Goal: Transaction & Acquisition: Obtain resource

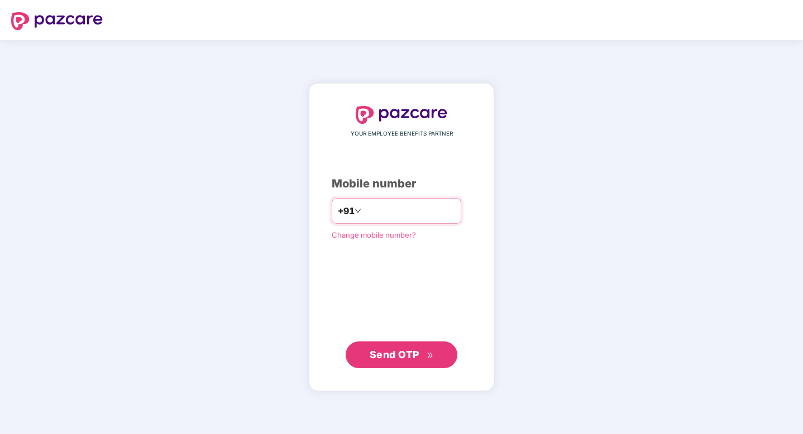
click at [412, 218] on input "number" at bounding box center [409, 211] width 92 height 18
type input "**********"
click at [425, 352] on span "Send OTP" at bounding box center [402, 355] width 64 height 16
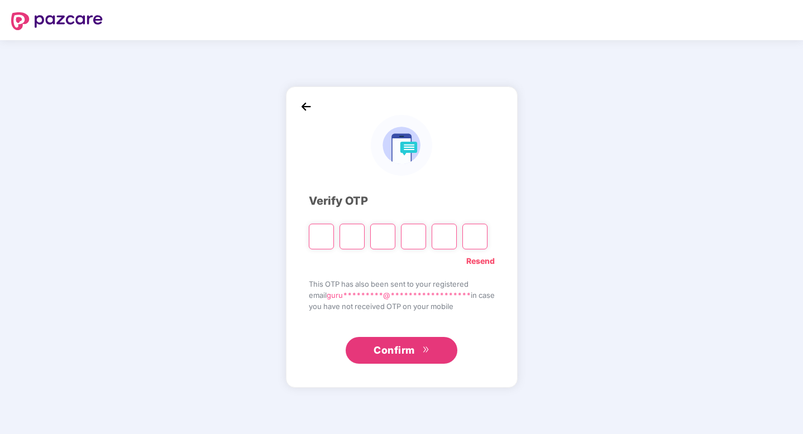
type input "*"
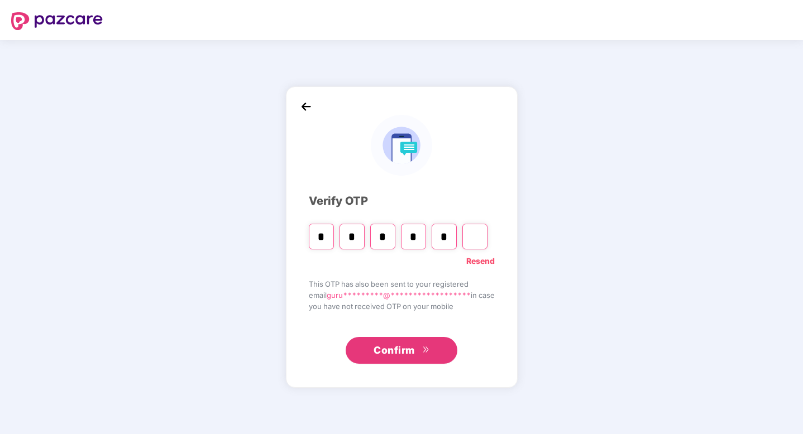
type input "*"
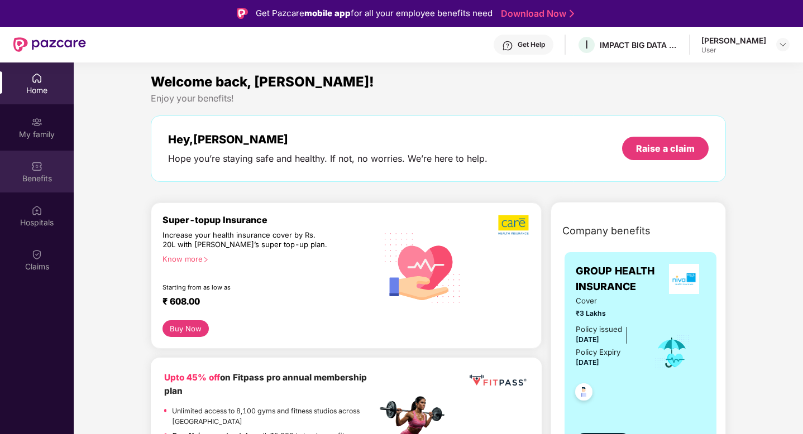
click at [46, 151] on div "Benefits" at bounding box center [37, 172] width 74 height 42
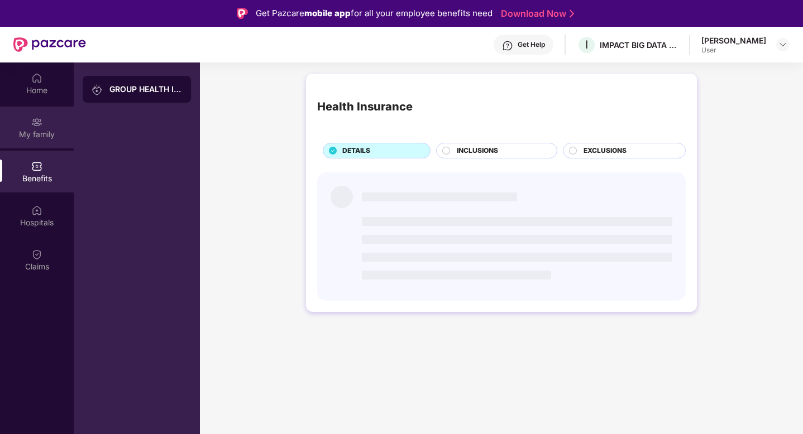
click at [50, 137] on div "My family" at bounding box center [37, 134] width 74 height 11
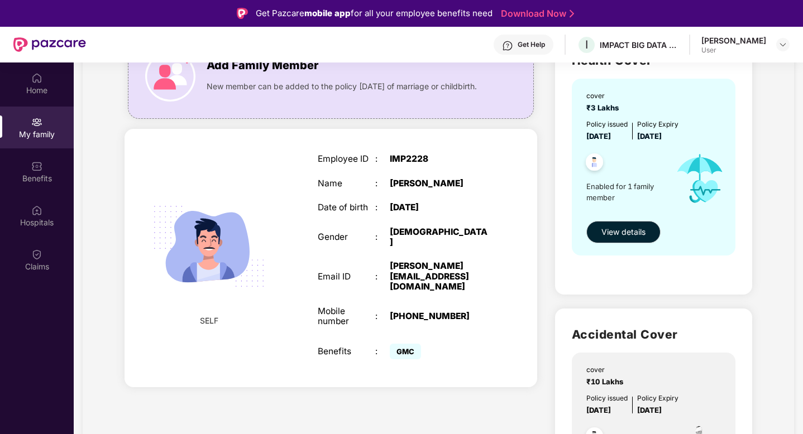
scroll to position [121, 0]
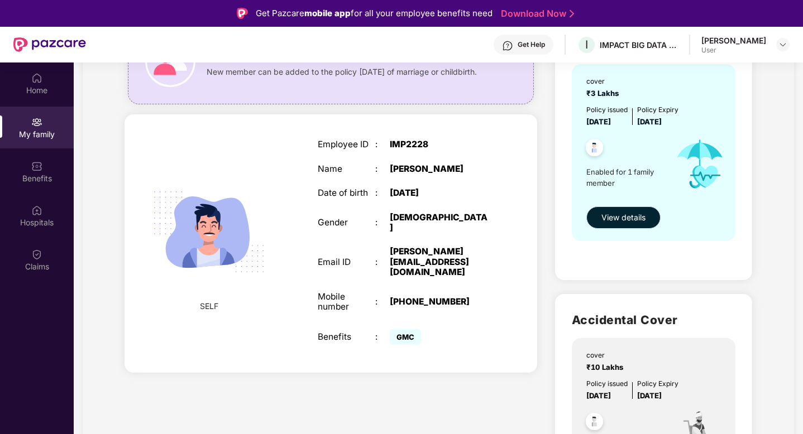
click at [650, 218] on button "View details" at bounding box center [623, 218] width 74 height 22
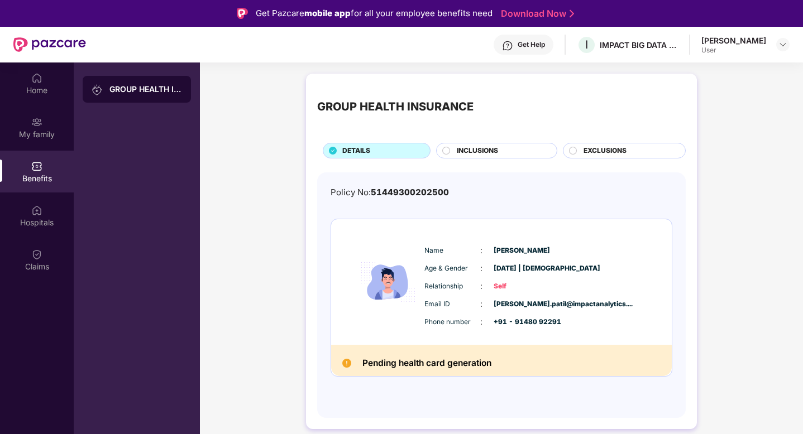
click at [490, 156] on span "INCLUSIONS" at bounding box center [477, 151] width 41 height 11
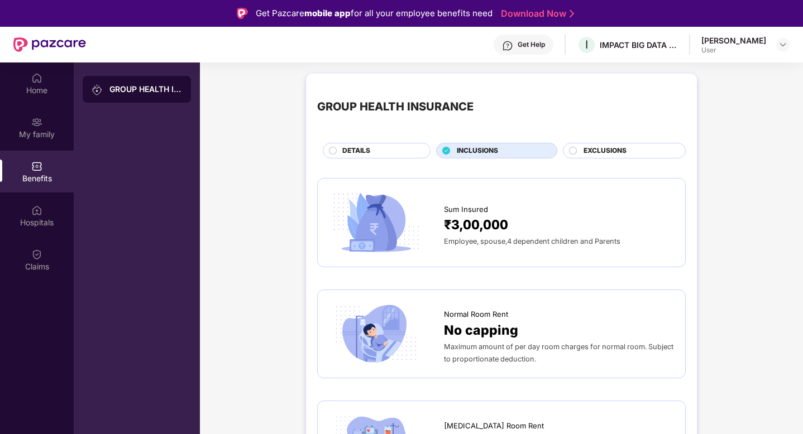
click at [588, 154] on span "EXCLUSIONS" at bounding box center [604, 151] width 43 height 11
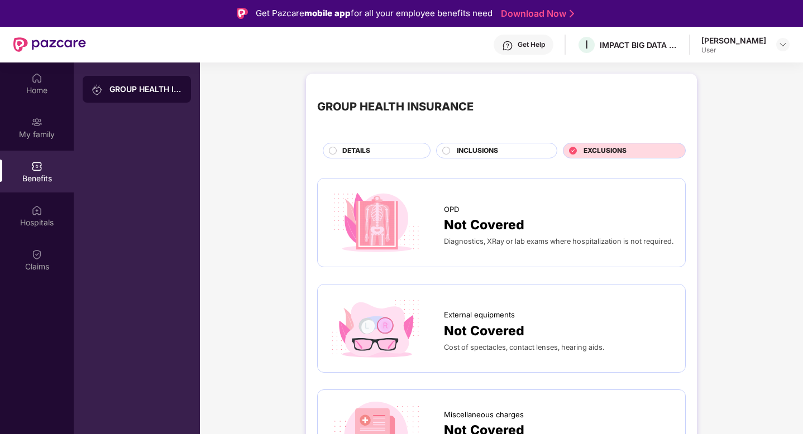
click at [406, 150] on div "DETAILS" at bounding box center [381, 152] width 88 height 12
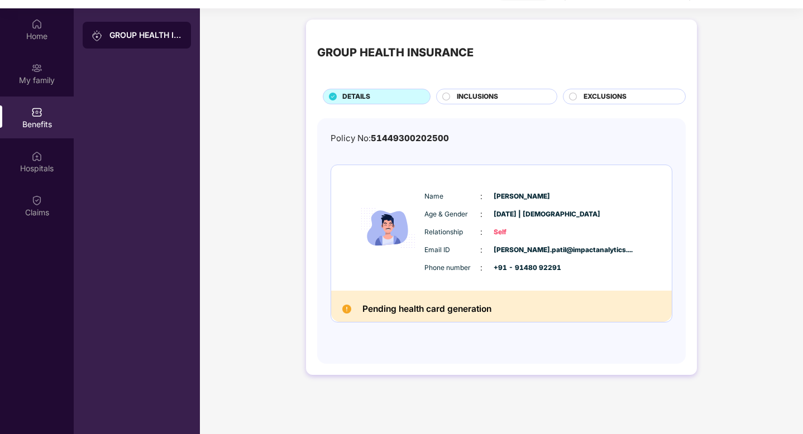
scroll to position [60, 0]
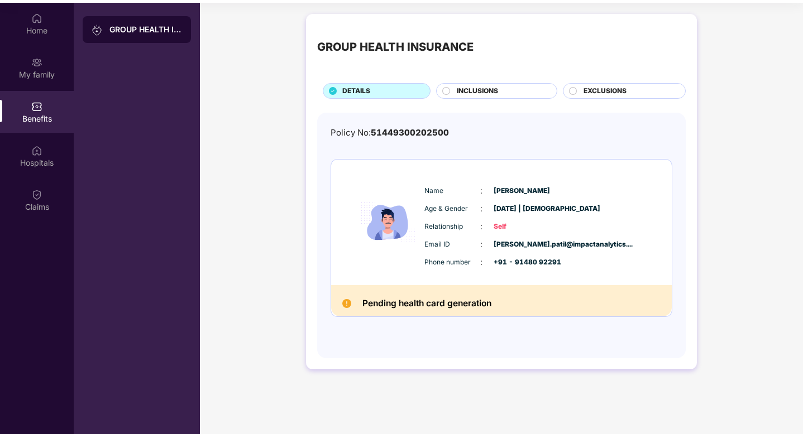
click at [532, 211] on span "[DATE] | [DEMOGRAPHIC_DATA]" at bounding box center [521, 209] width 56 height 11
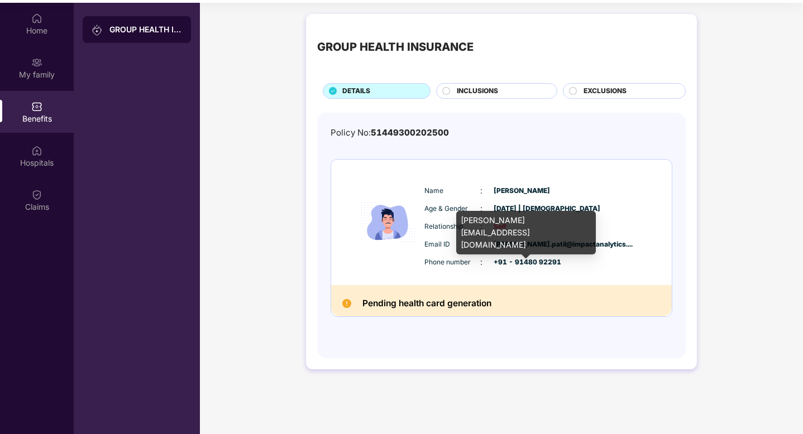
click at [542, 248] on span "[PERSON_NAME].patil@impactanalytics...." at bounding box center [521, 244] width 56 height 11
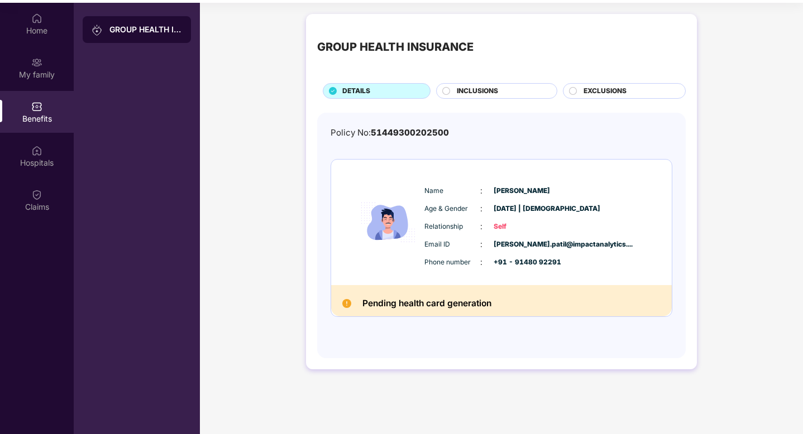
click at [543, 263] on span "+91 - 91480 92291" at bounding box center [521, 262] width 56 height 11
click at [38, 73] on div "My family" at bounding box center [37, 74] width 74 height 11
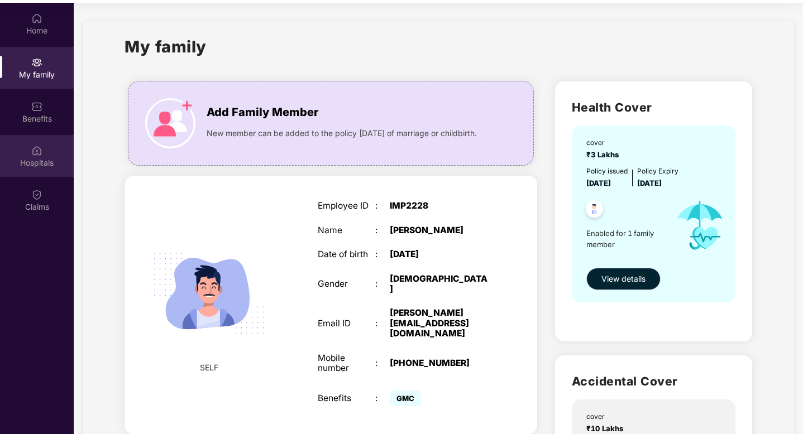
click at [44, 142] on div "Hospitals" at bounding box center [37, 156] width 74 height 42
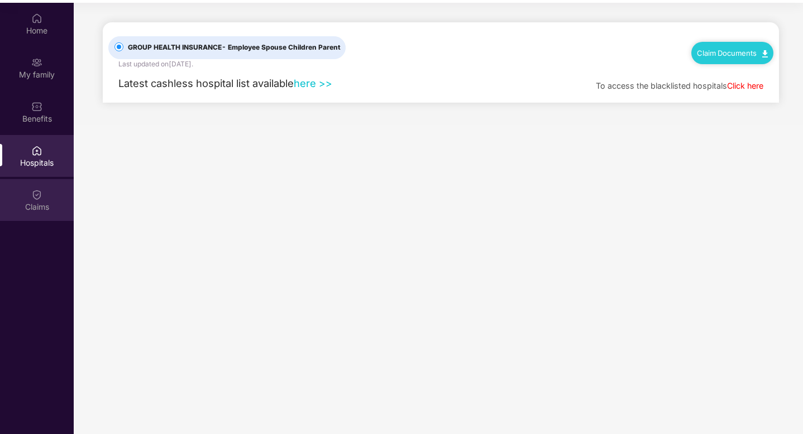
click at [36, 202] on div "Claims" at bounding box center [37, 207] width 74 height 11
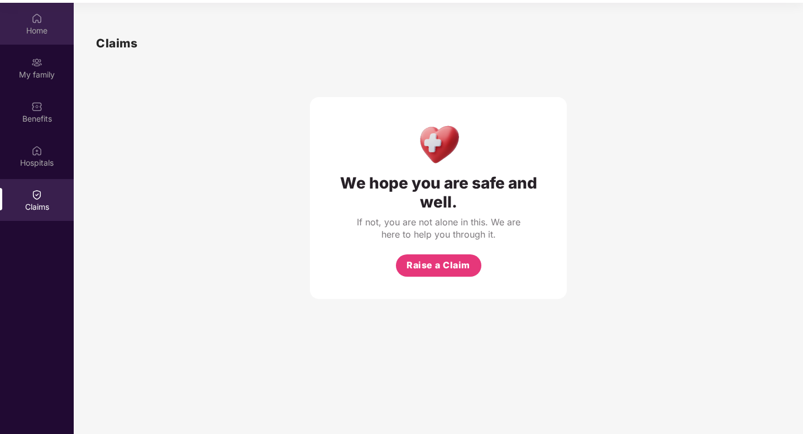
click at [44, 22] on div "Home" at bounding box center [37, 24] width 74 height 42
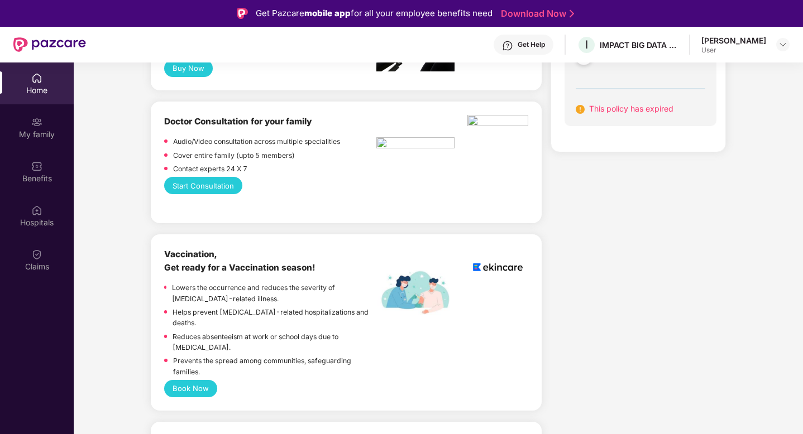
scroll to position [794, 0]
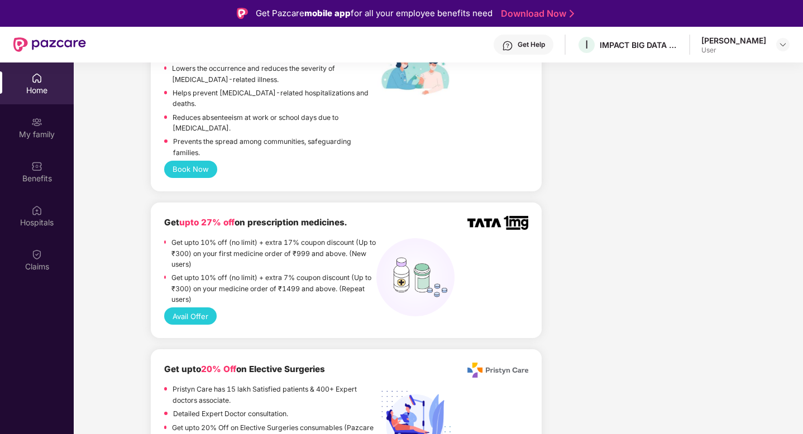
click at [204, 217] on span "upto 27% off" at bounding box center [206, 222] width 55 height 11
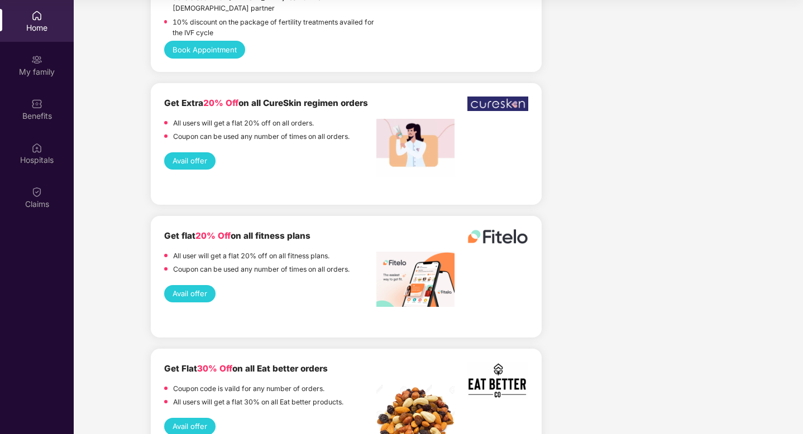
scroll to position [775, 0]
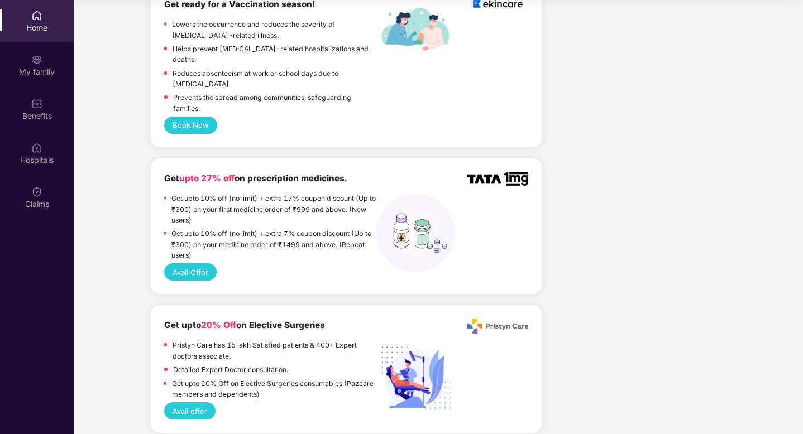
click at [195, 263] on button "Avail Offer" at bounding box center [190, 271] width 52 height 17
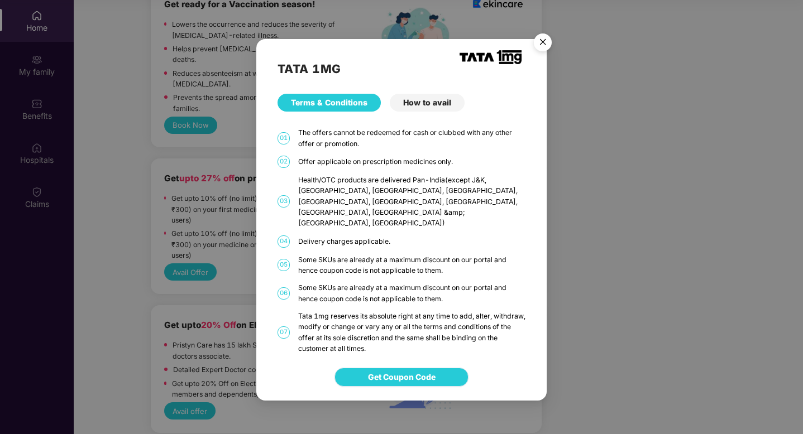
click at [437, 368] on button "Get Coupon Code" at bounding box center [401, 377] width 134 height 19
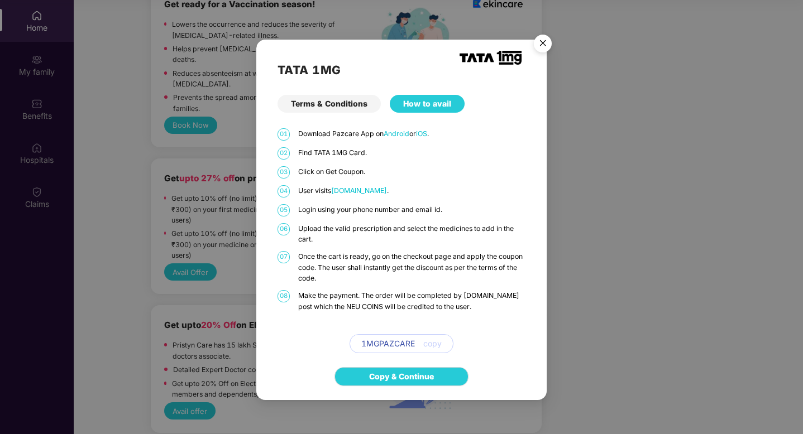
click at [433, 346] on span "copy" at bounding box center [432, 344] width 18 height 12
click at [434, 376] on link "Copy & Continue" at bounding box center [401, 377] width 65 height 12
click at [540, 43] on img "Close" at bounding box center [542, 45] width 31 height 31
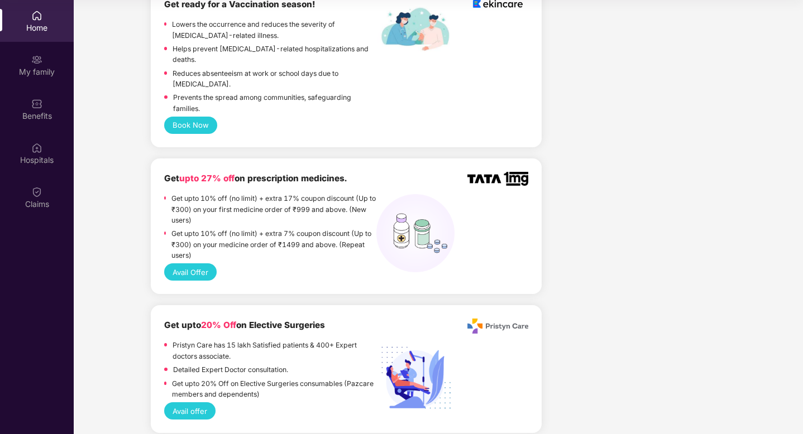
click at [205, 263] on button "Avail Offer" at bounding box center [190, 271] width 52 height 17
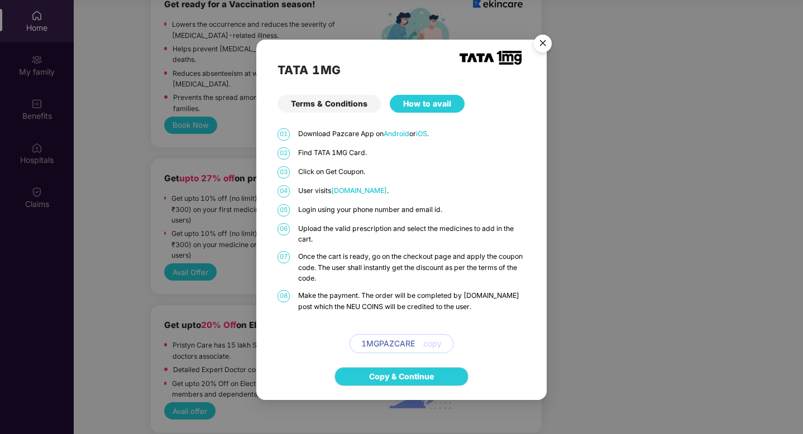
click at [397, 345] on span "1MGPAZCARE" at bounding box center [388, 344] width 54 height 12
copy span "1MGPAZCARE"
click at [542, 39] on img "Close" at bounding box center [542, 45] width 31 height 31
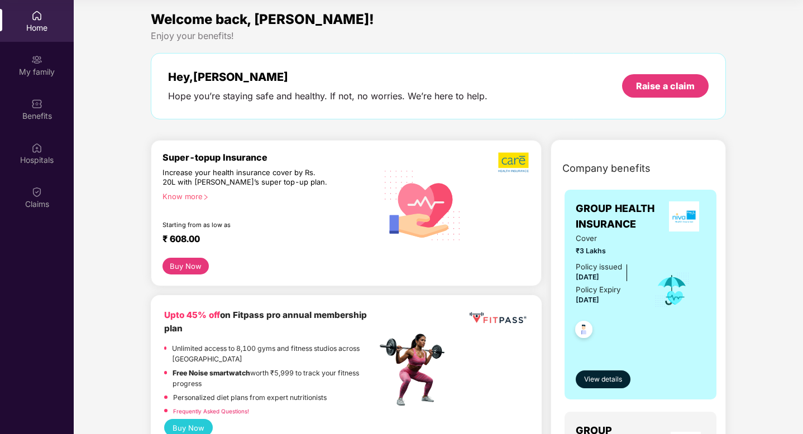
scroll to position [0, 0]
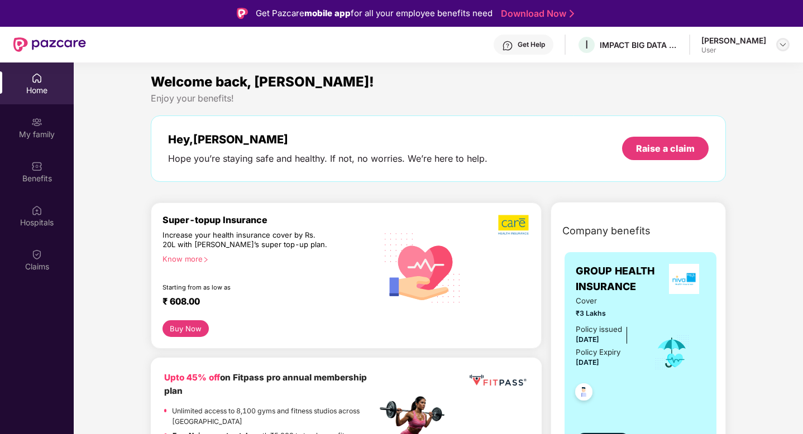
click at [784, 47] on img at bounding box center [782, 44] width 9 height 9
click at [778, 47] on div at bounding box center [782, 44] width 13 height 13
click at [777, 47] on div at bounding box center [782, 44] width 13 height 13
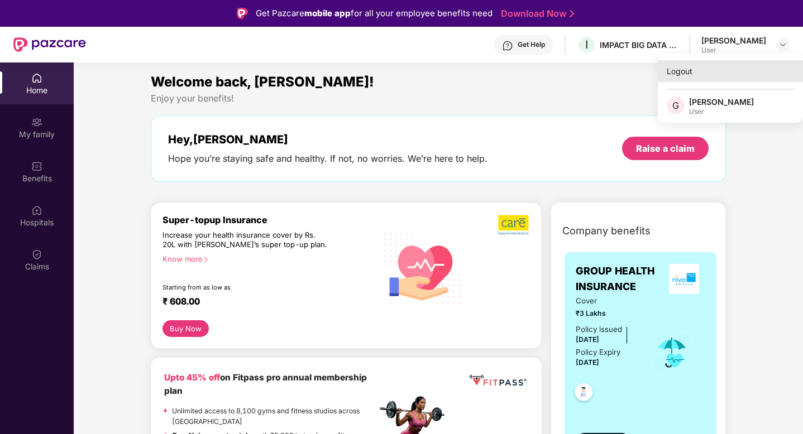
click at [707, 79] on div "Logout" at bounding box center [730, 71] width 145 height 22
